Goal: Task Accomplishment & Management: Manage account settings

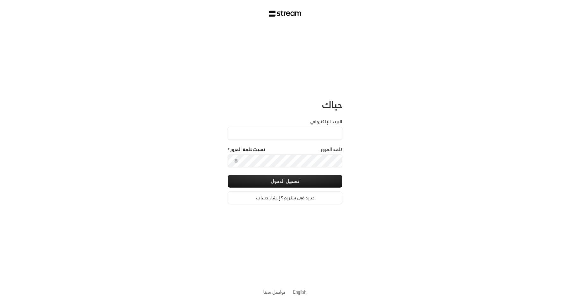
click at [294, 135] on input "البريد الإلكتروني" at bounding box center [285, 133] width 115 height 13
paste input "[EMAIL_ADDRESS][DOMAIN_NAME]"
type input "[EMAIL_ADDRESS][DOMAIN_NAME]"
click at [388, 171] on div "حياك البريد الإلكتروني [EMAIL_ADDRESS][DOMAIN_NAME] كلمة المرور نسيت كلمة المرو…" at bounding box center [285, 154] width 570 height 308
click at [337, 182] on button "تسجيل الدخول" at bounding box center [285, 181] width 115 height 13
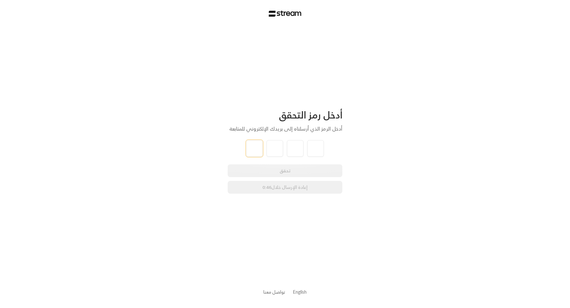
type input "4"
type input "7"
type input "2"
type input "1"
